Goal: Navigation & Orientation: Find specific page/section

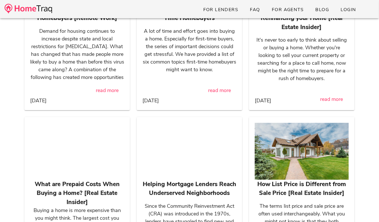
scroll to position [3543, 0]
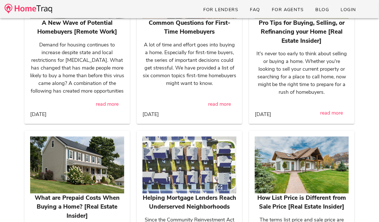
click at [42, 9] on img at bounding box center [29, 9] width 48 height 10
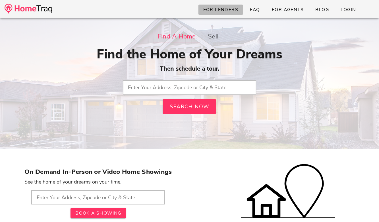
click at [227, 8] on span "For Lenders" at bounding box center [221, 10] width 36 height 6
click at [262, 8] on link "FAQ" at bounding box center [256, 10] width 20 height 10
click at [254, 11] on span "FAQ" at bounding box center [255, 10] width 11 height 6
click at [150, 7] on div "For Lenders FAQ For Agents Blog Login" at bounding box center [189, 9] width 379 height 18
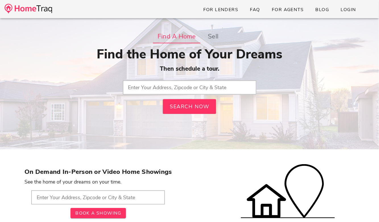
click at [32, 3] on link at bounding box center [29, 9] width 48 height 13
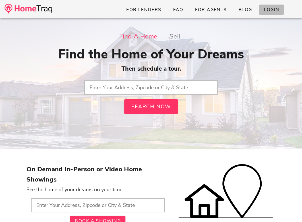
click at [266, 6] on link "Login" at bounding box center [271, 10] width 25 height 10
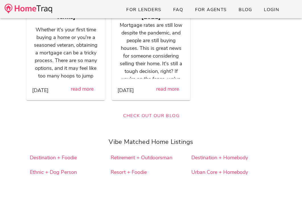
scroll to position [5226, 0]
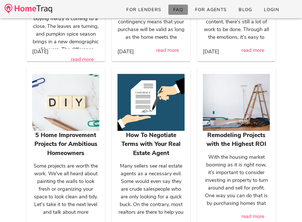
click at [186, 7] on link "FAQ" at bounding box center [178, 10] width 20 height 10
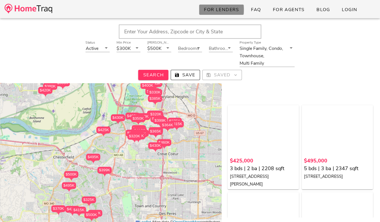
click at [226, 11] on span "For Lenders" at bounding box center [221, 10] width 36 height 6
